Goal: Information Seeking & Learning: Check status

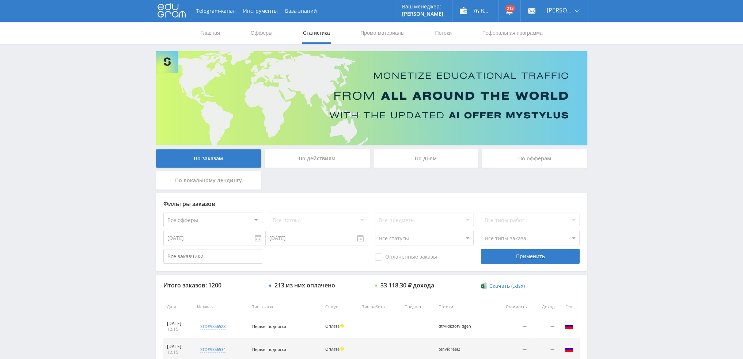
click at [409, 162] on div "По дням" at bounding box center [426, 159] width 105 height 18
click at [0, 0] on input "По дням" at bounding box center [0, 0] width 0 height 0
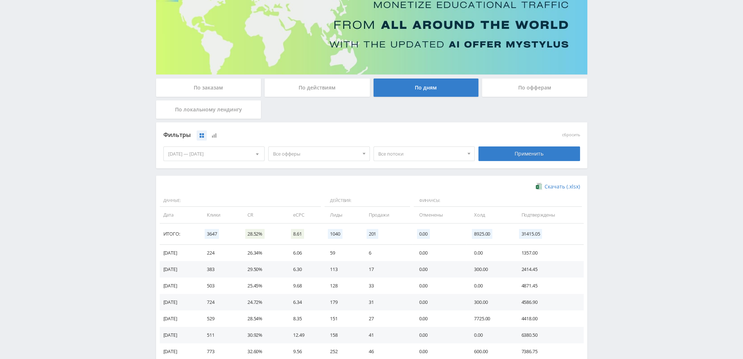
scroll to position [73, 0]
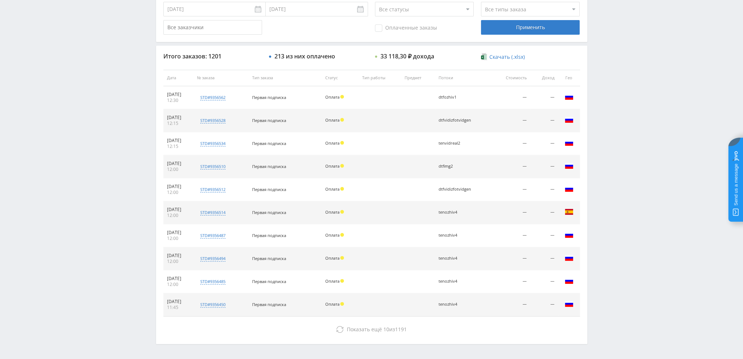
scroll to position [253, 0]
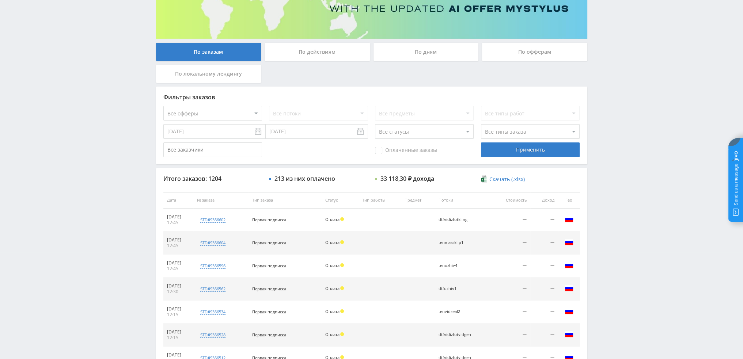
click at [408, 46] on div "По дням" at bounding box center [426, 52] width 105 height 18
click at [0, 0] on input "По дням" at bounding box center [0, 0] width 0 height 0
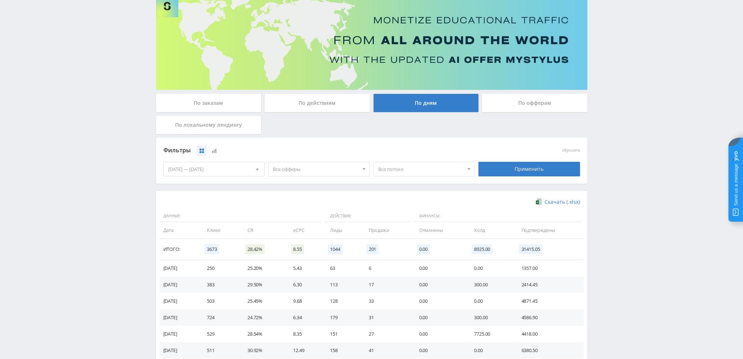
scroll to position [73, 0]
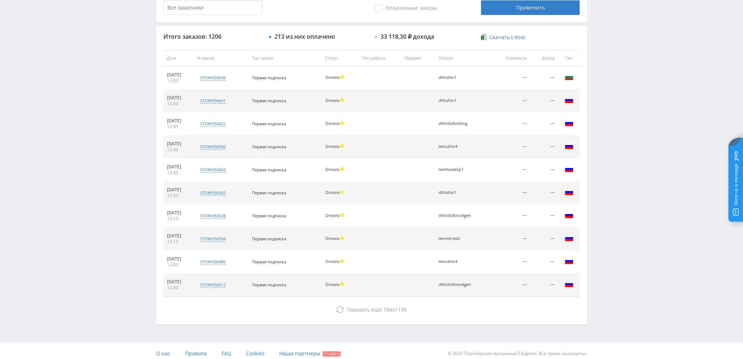
scroll to position [253, 0]
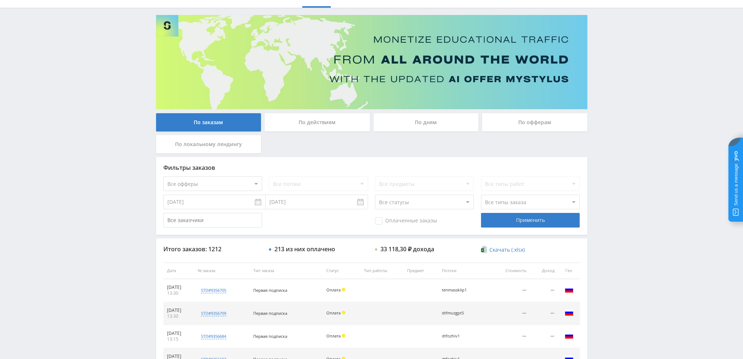
scroll to position [34, 0]
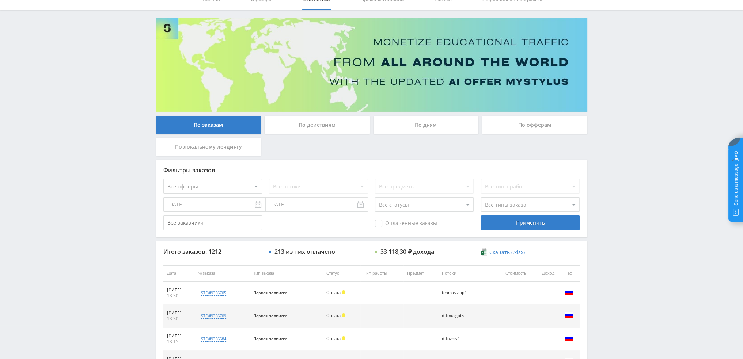
click at [405, 122] on div "По дням" at bounding box center [426, 125] width 105 height 18
click at [0, 0] on input "По дням" at bounding box center [0, 0] width 0 height 0
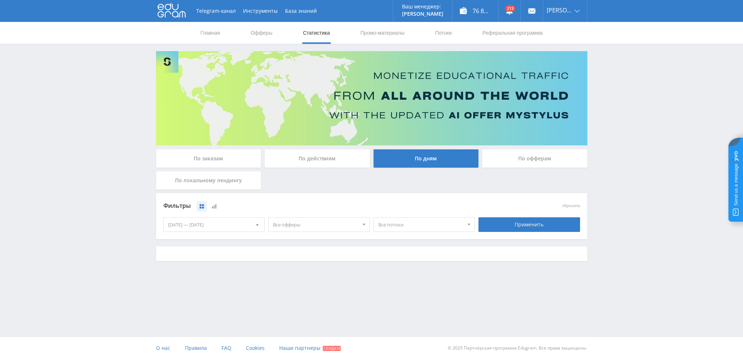
scroll to position [0, 0]
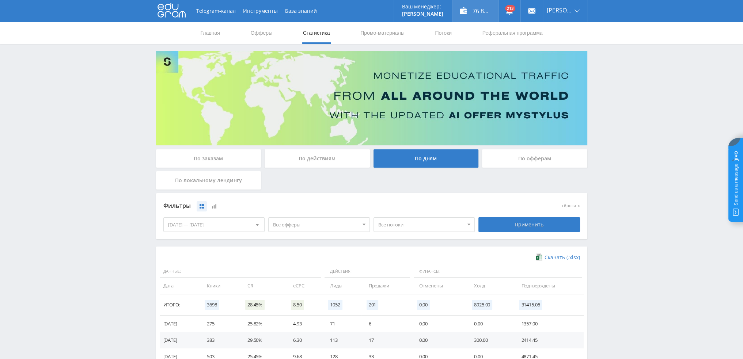
click at [483, 11] on div "76 870,00 ₽" at bounding box center [476, 11] width 46 height 22
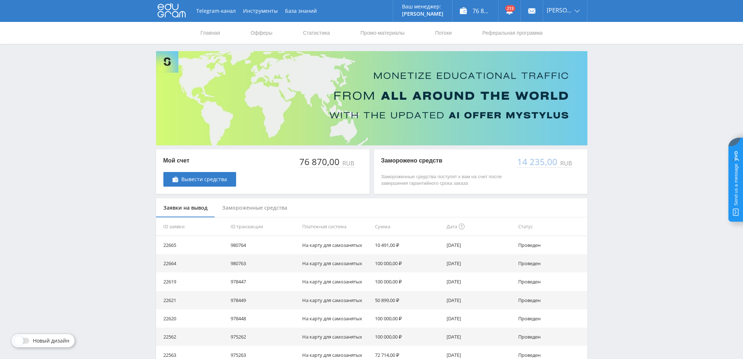
click at [245, 210] on div "Замороженные средства" at bounding box center [255, 208] width 80 height 19
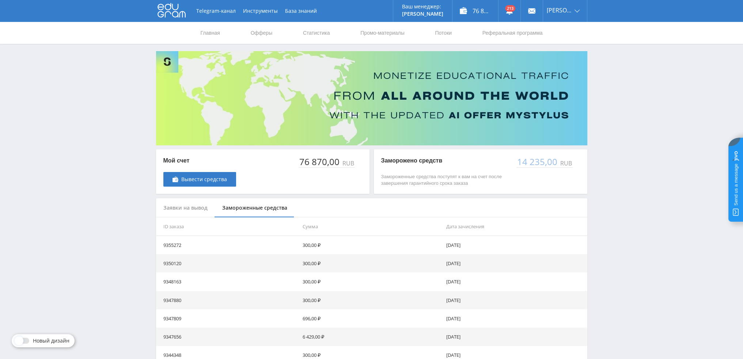
click at [183, 208] on div "Заявки на вывод" at bounding box center [185, 208] width 59 height 19
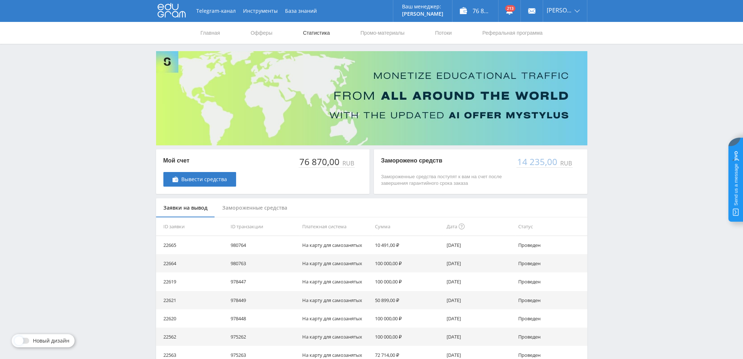
click at [315, 34] on link "Статистика" at bounding box center [316, 33] width 29 height 22
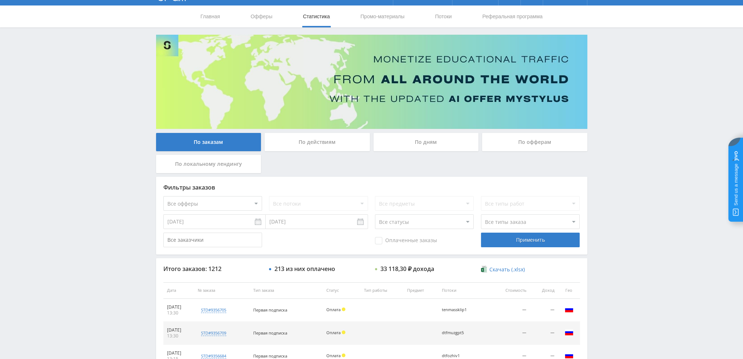
scroll to position [110, 0]
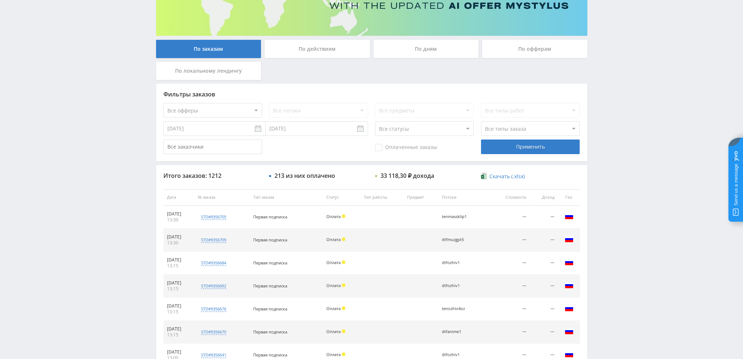
click at [422, 46] on div "По дням" at bounding box center [426, 49] width 105 height 18
click at [0, 0] on input "По дням" at bounding box center [0, 0] width 0 height 0
